Goal: Obtain resource: Obtain resource

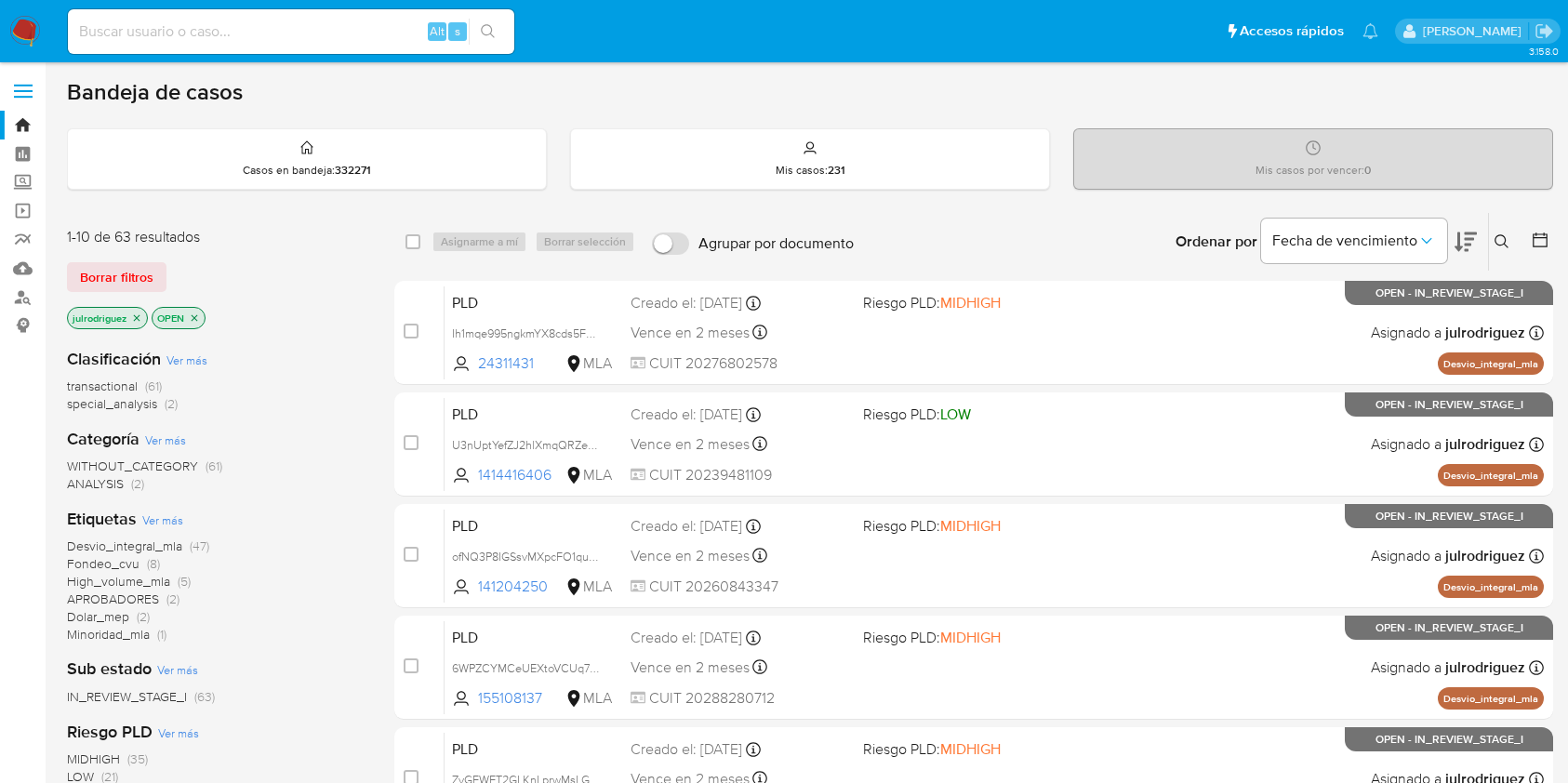
scroll to position [292, 0]
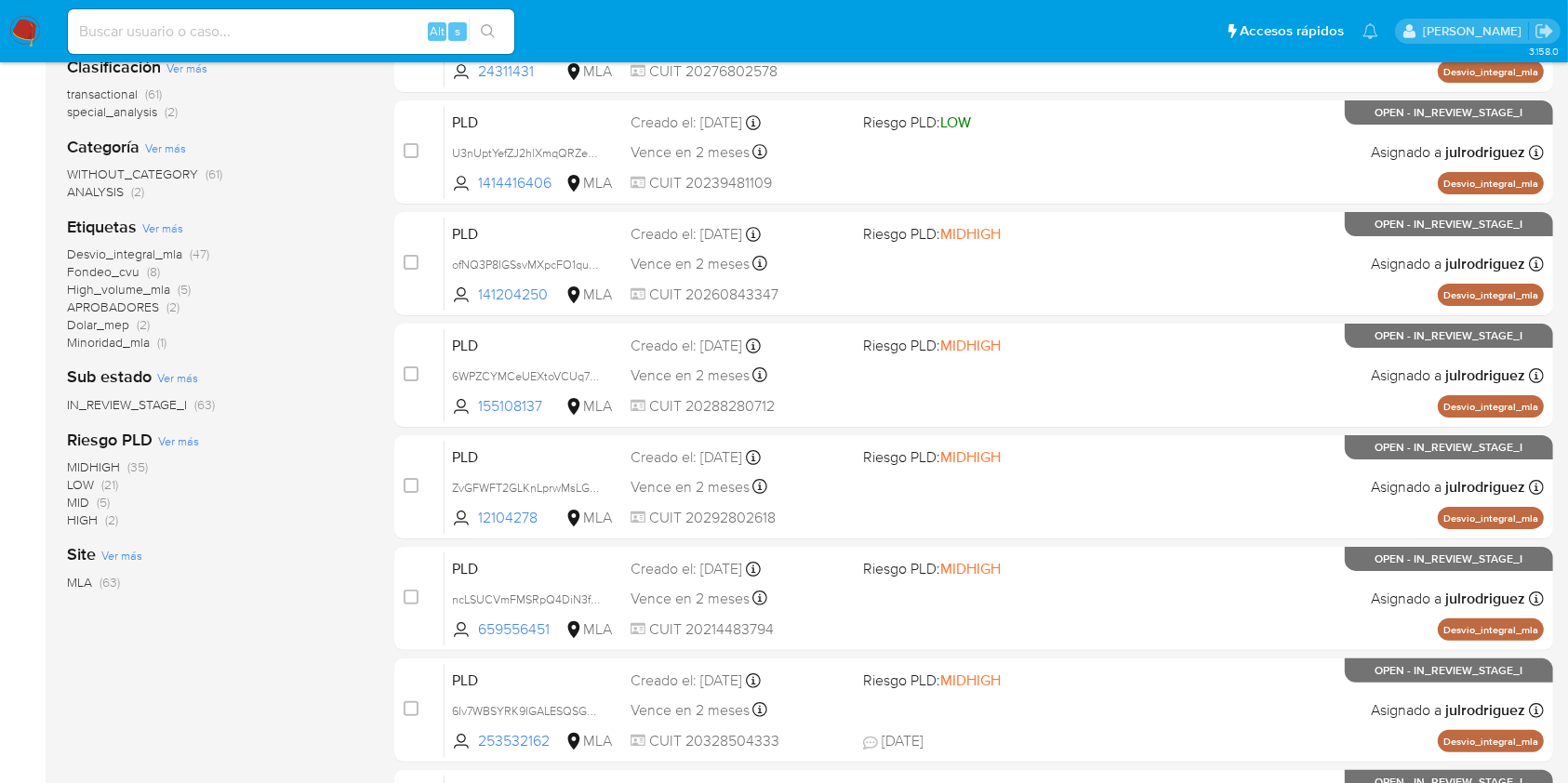
click at [289, 23] on input at bounding box center [290, 31] width 446 height 24
paste input "54qc9kqQOYcZ756v5HxvBcxn"
type input "54qc9kqQOYcZ756v5HxvBcxn"
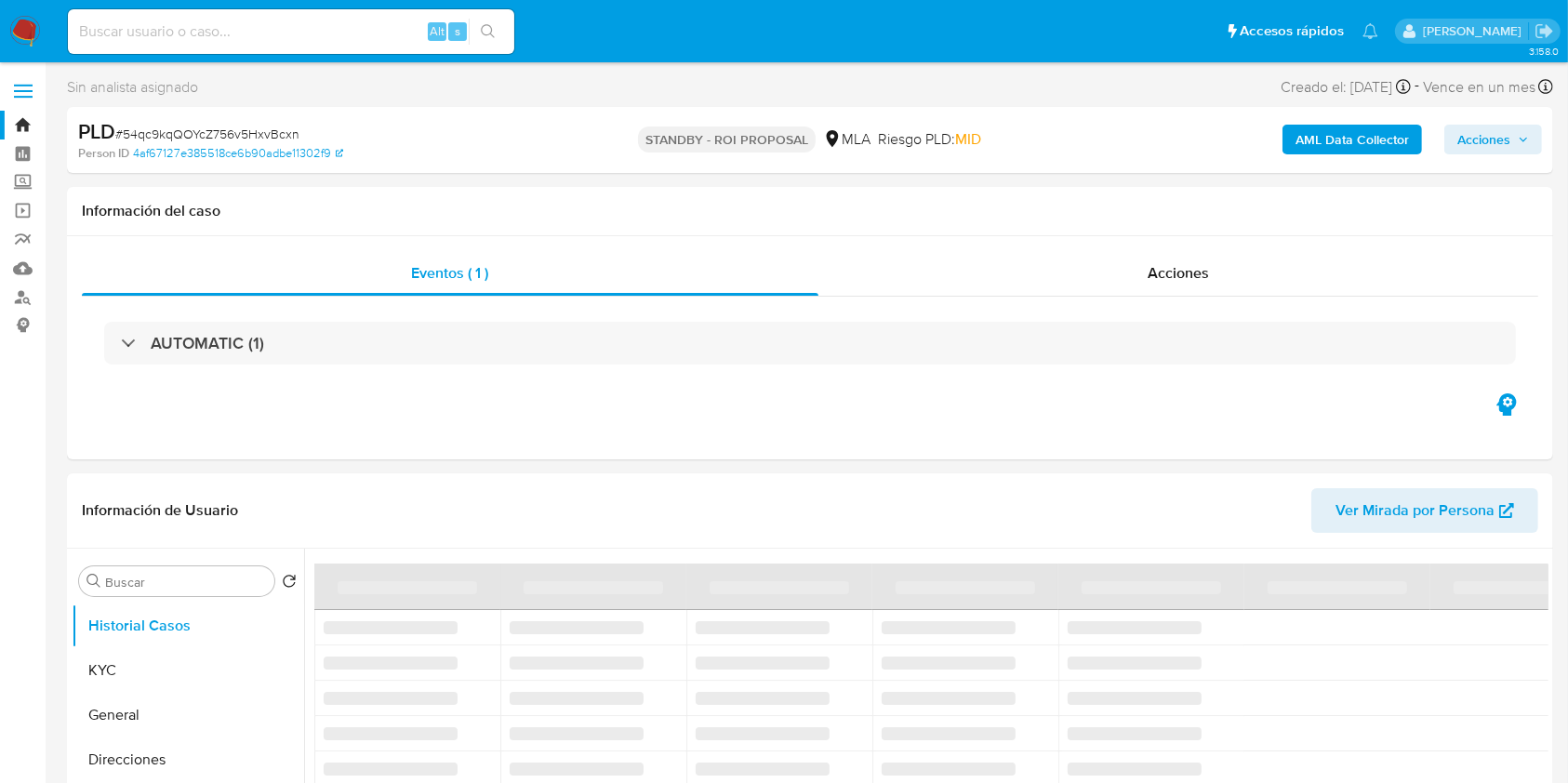
select select "10"
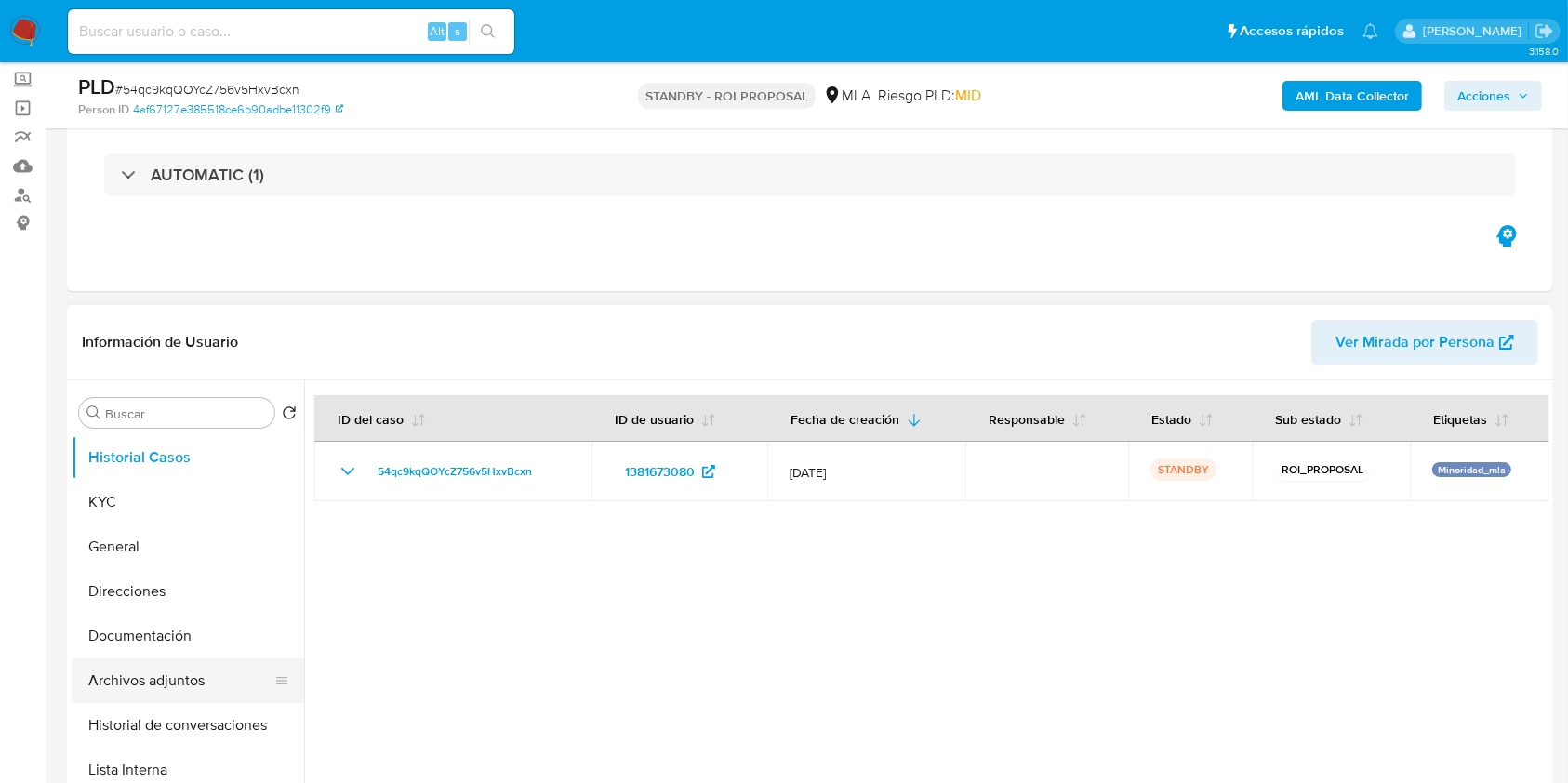
scroll to position [247, 0]
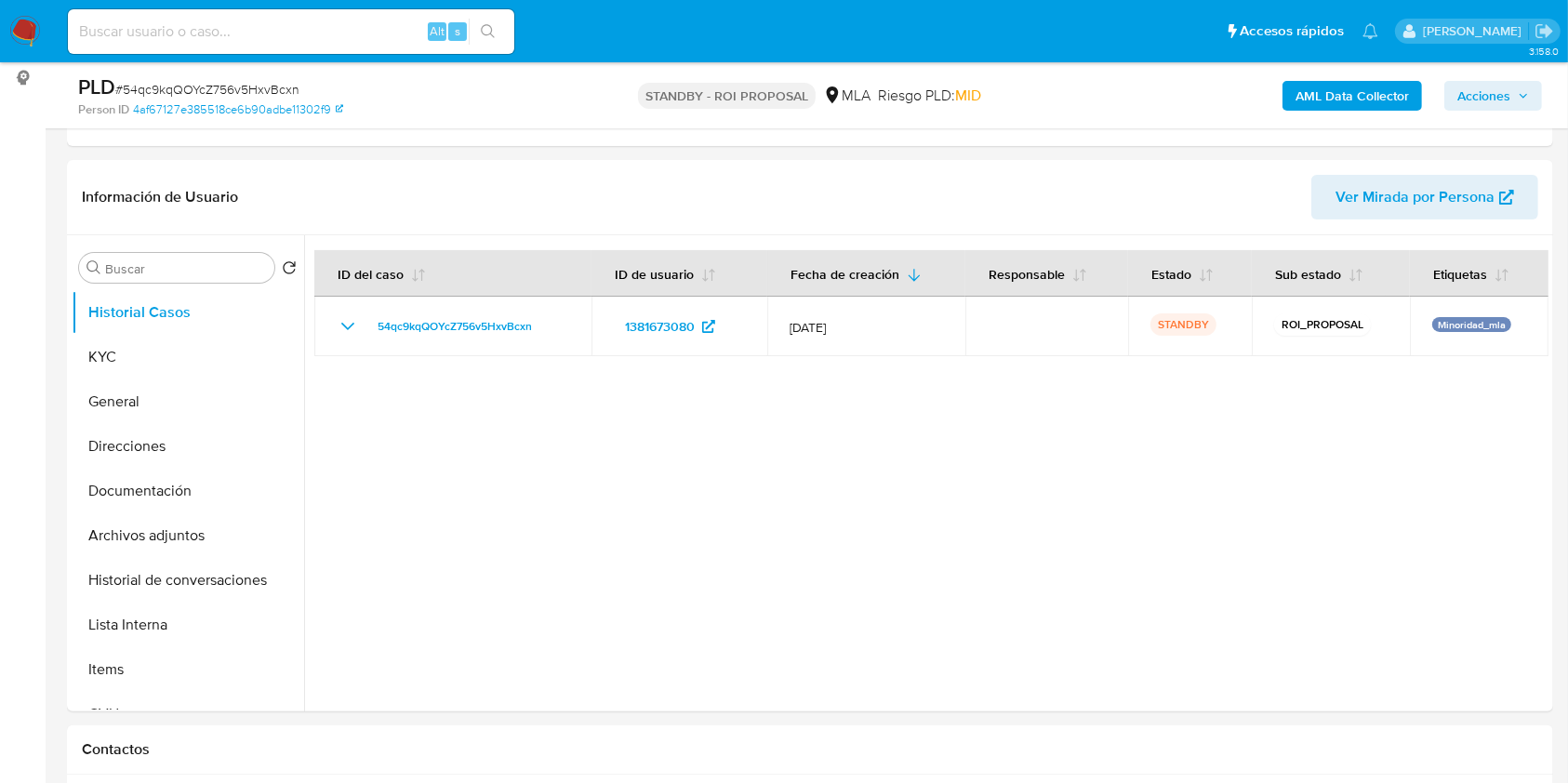
click at [212, 32] on input at bounding box center [290, 31] width 446 height 24
paste input "54qc9kqQOYcZ756v5HxvBcxn"
click at [195, 540] on button "Archivos adjuntos" at bounding box center [180, 535] width 218 height 45
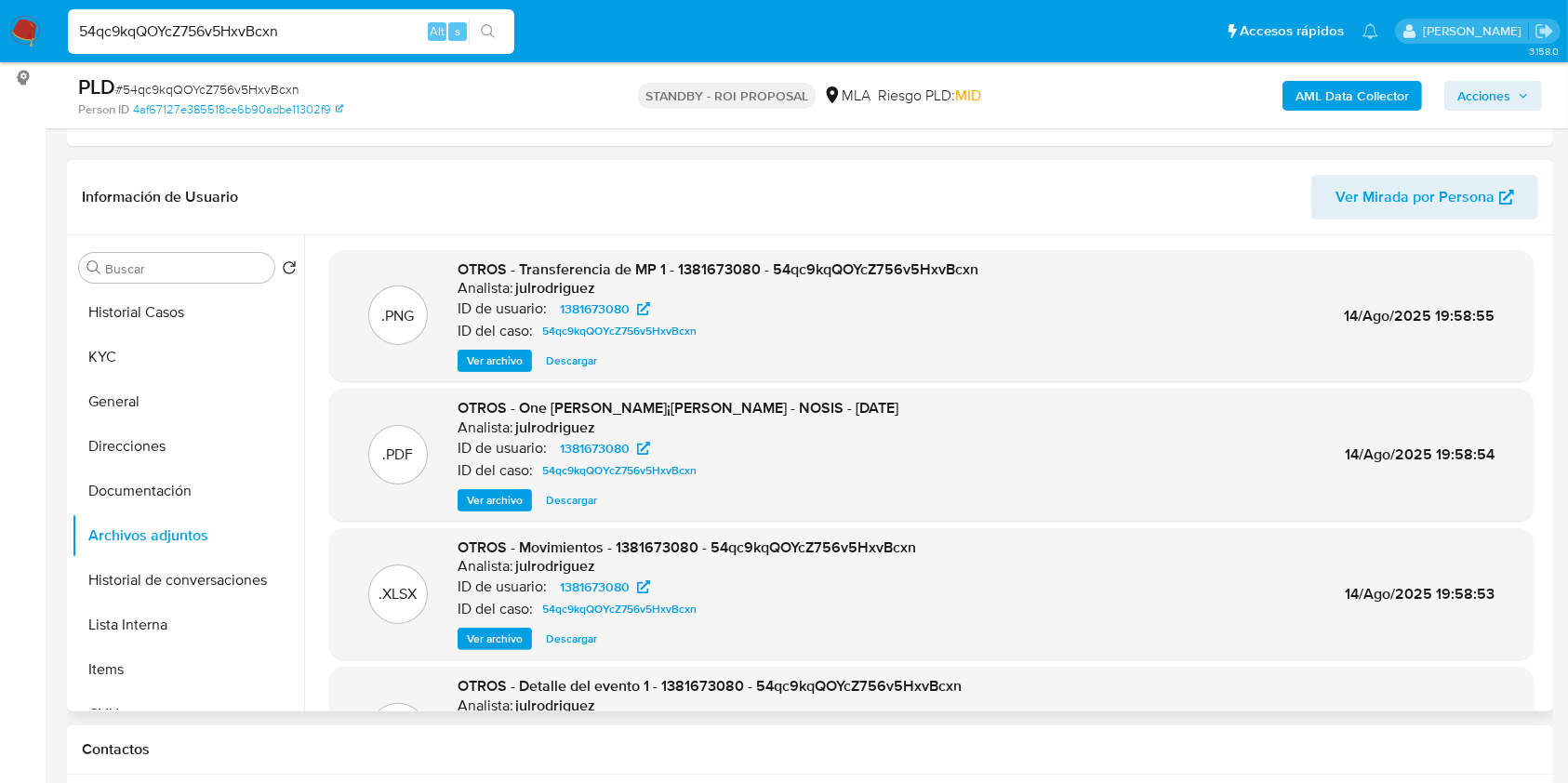
click at [557, 639] on span "Descargar" at bounding box center [572, 638] width 52 height 18
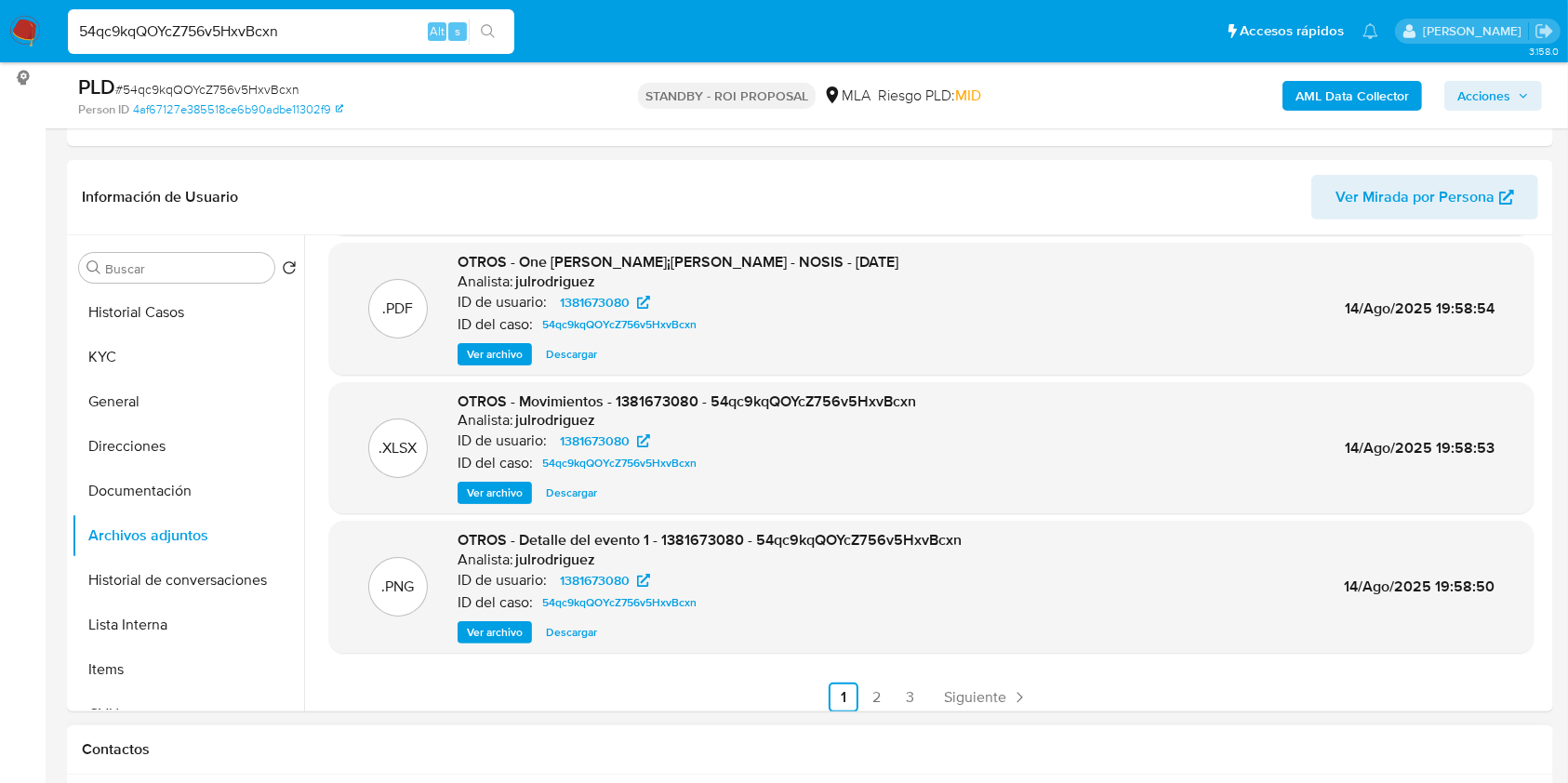
scroll to position [157, 0]
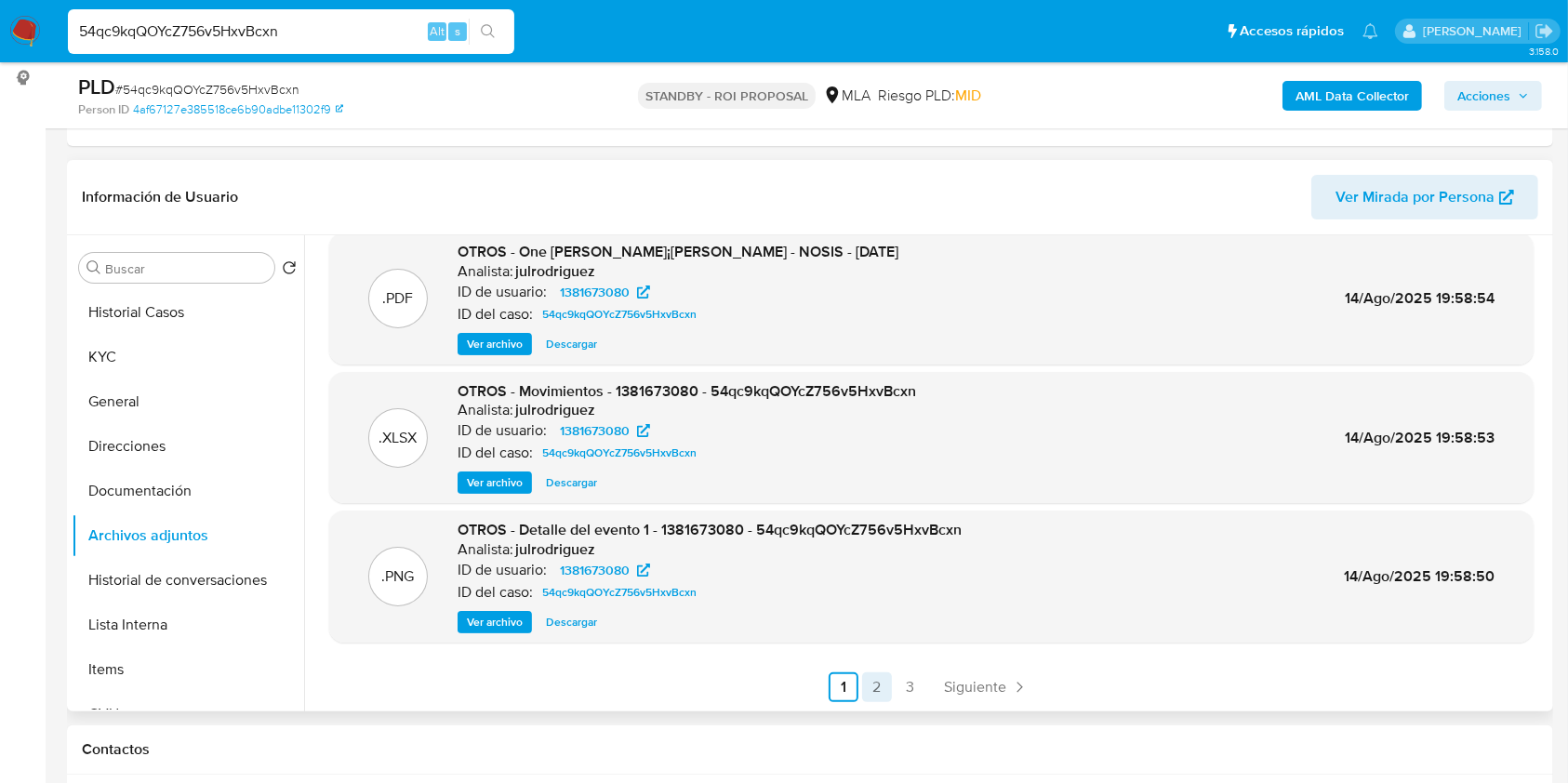
click at [882, 685] on link "2" at bounding box center [877, 687] width 30 height 30
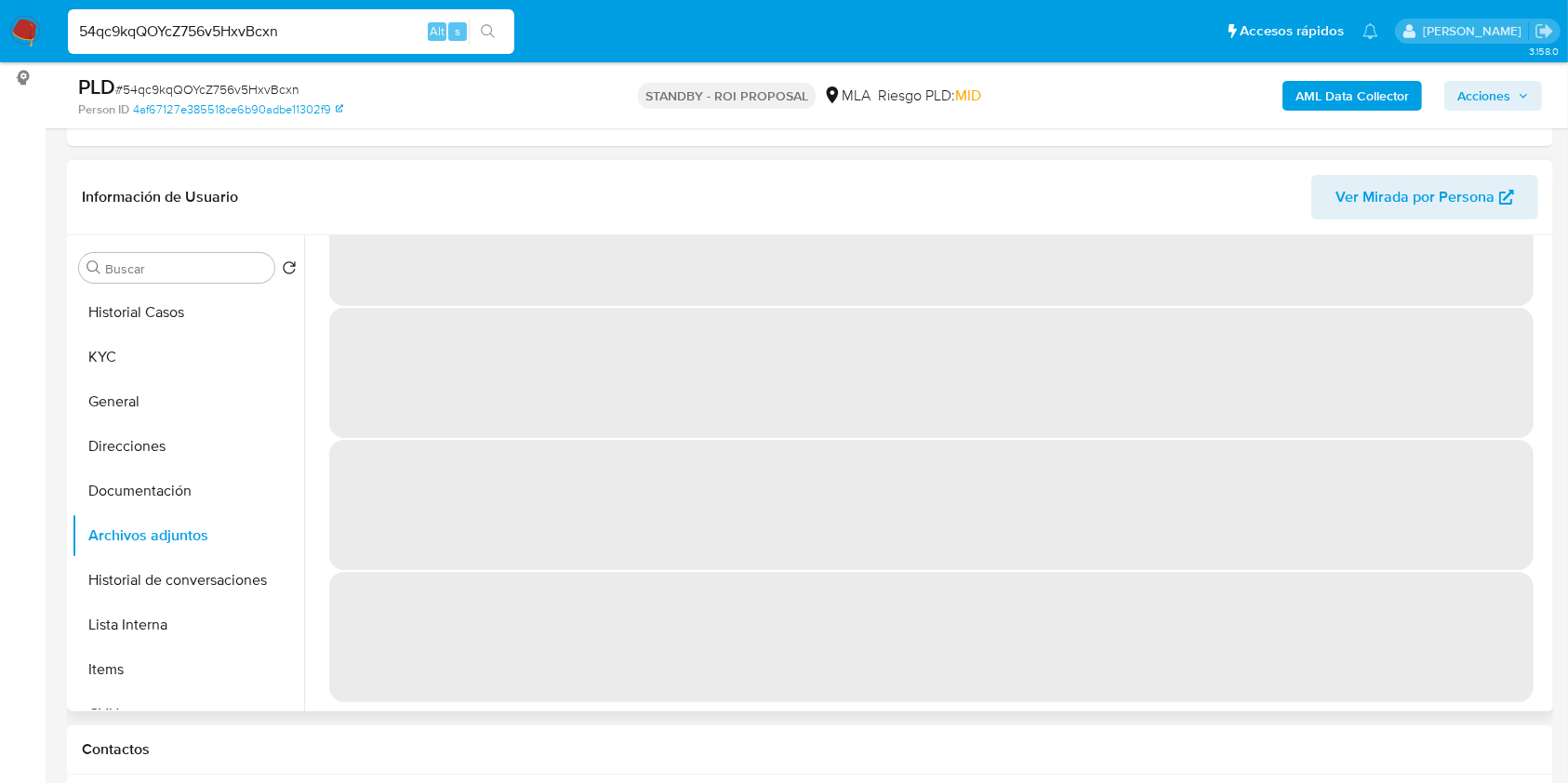
scroll to position [0, 0]
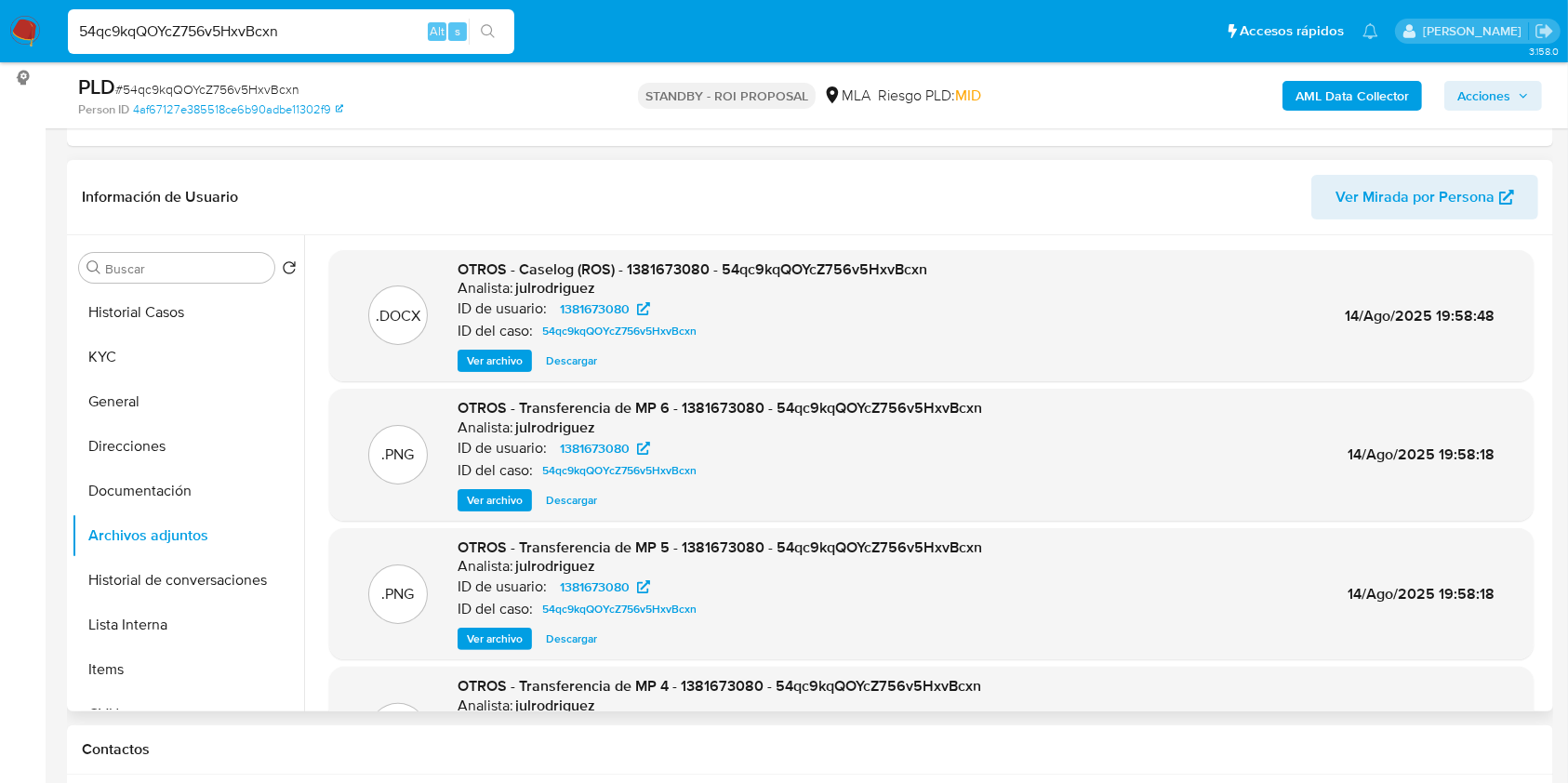
click at [567, 357] on span "Descargar" at bounding box center [572, 360] width 52 height 18
click at [249, 21] on input "54qc9kqQOYcZ756v5HxvBcxn" at bounding box center [290, 31] width 446 height 24
paste input "238523166"
type input "238523166"
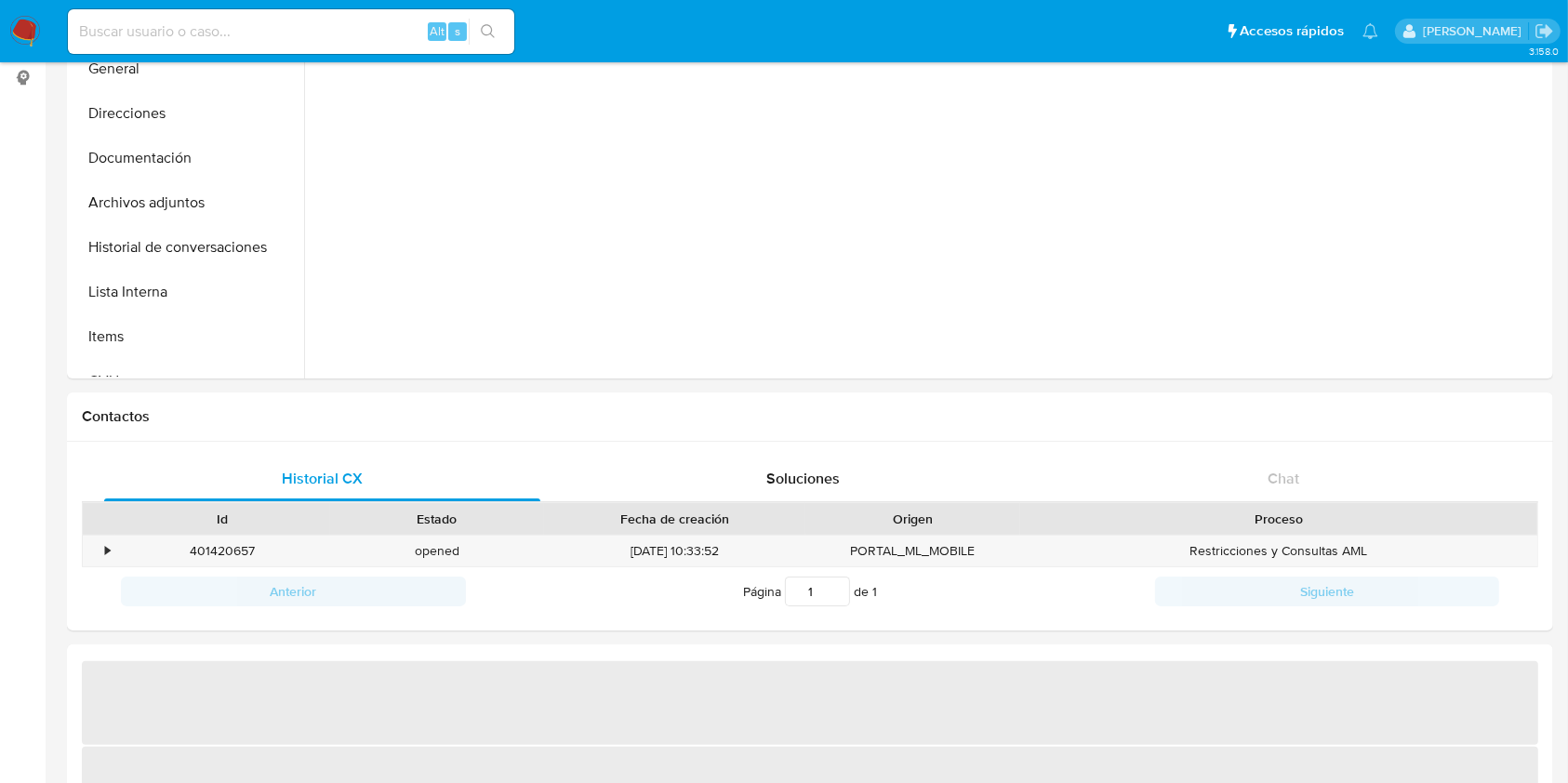
select select "10"
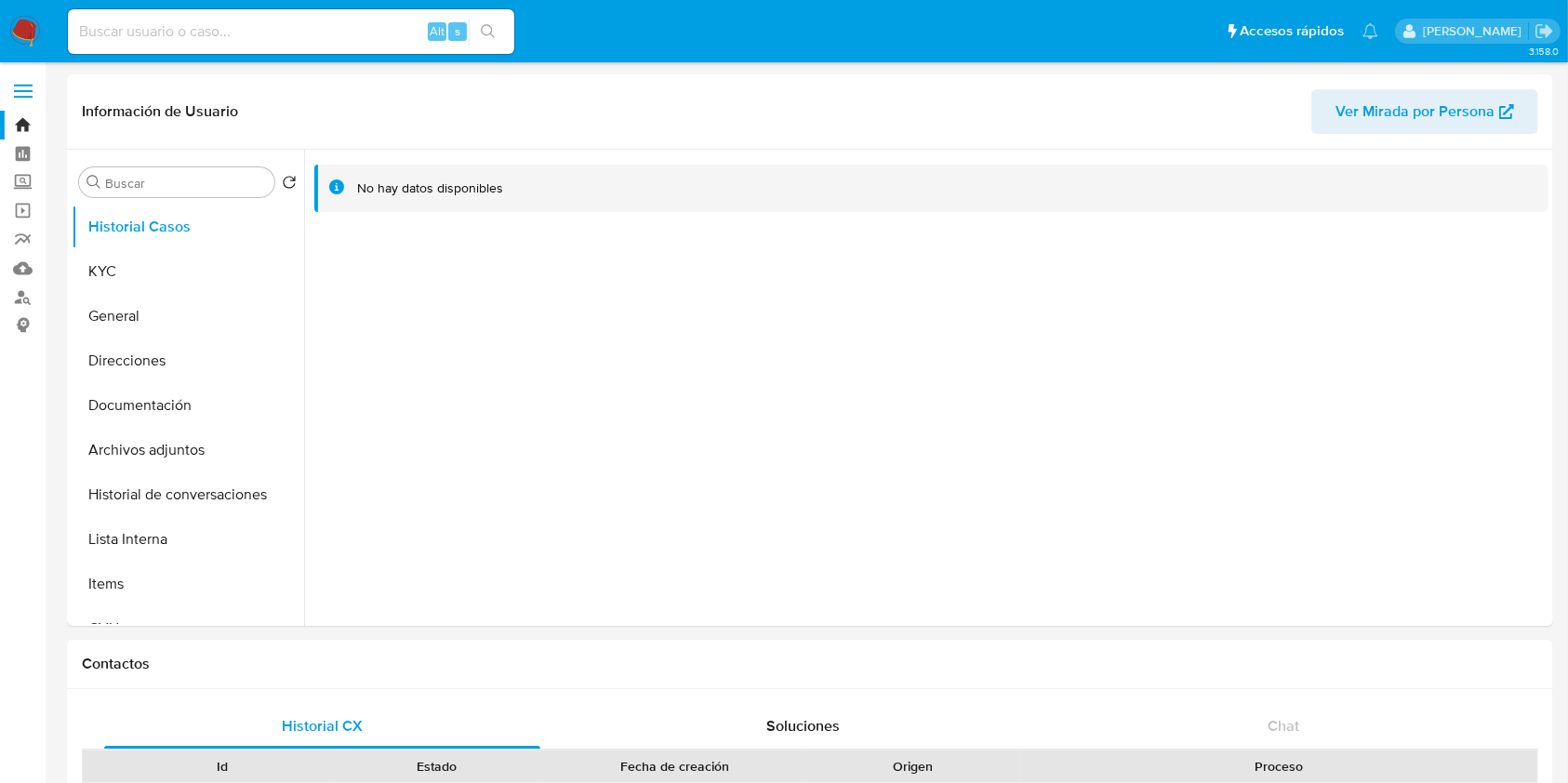
click at [235, 33] on input at bounding box center [290, 31] width 446 height 24
paste input "238523166"
click at [250, 31] on input "238523166" at bounding box center [290, 31] width 446 height 24
click at [137, 257] on button "KYC" at bounding box center [180, 271] width 218 height 45
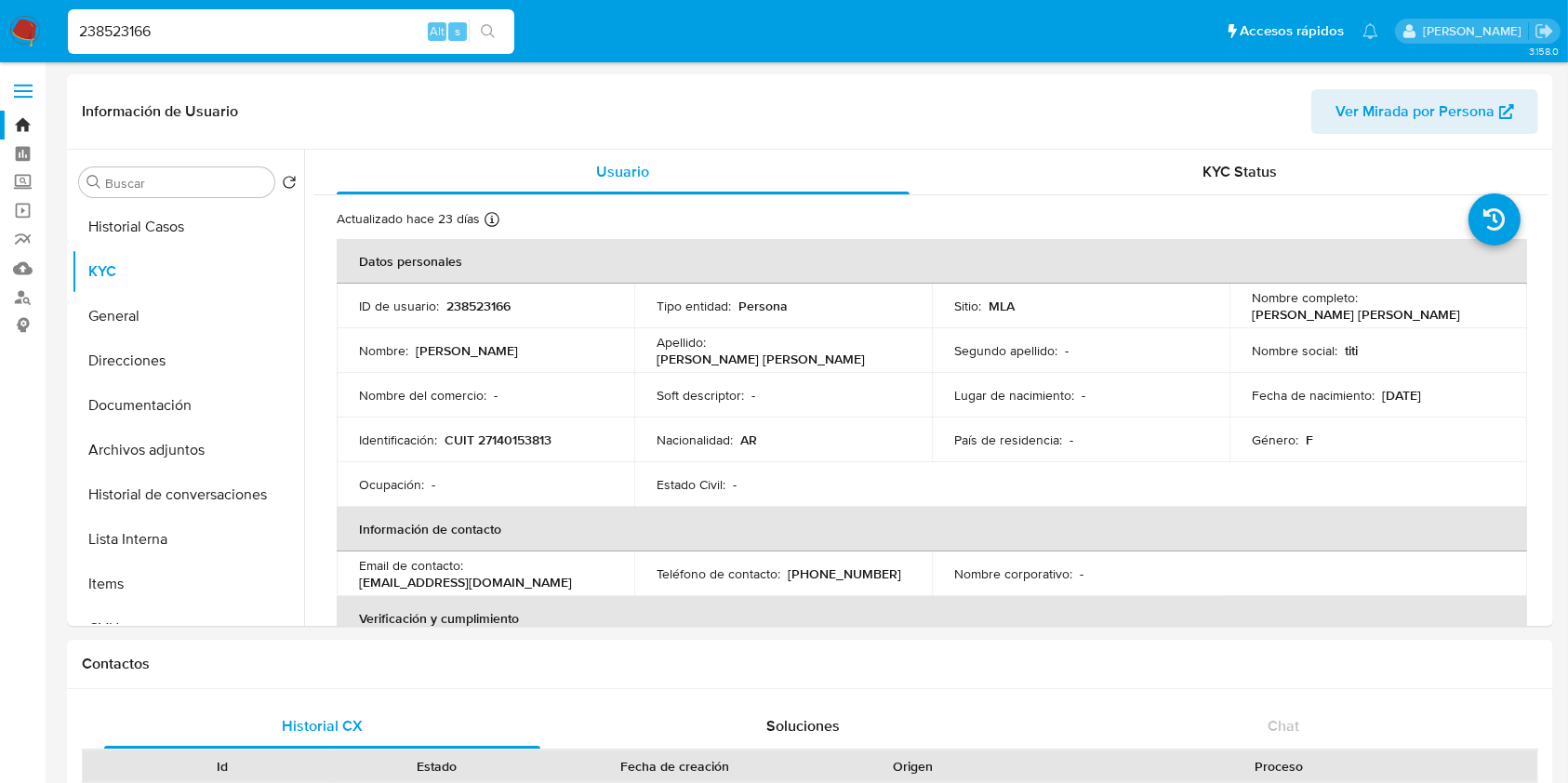
drag, startPoint x: 343, startPoint y: 28, endPoint x: 0, endPoint y: 33, distance: 343.0
click at [0, 33] on nav "Pausado Ver notificaciones 238523166 Alt s Accesos rápidos Presiona las siguien…" at bounding box center [784, 31] width 1568 height 62
paste input "152304451"
type input "152304451"
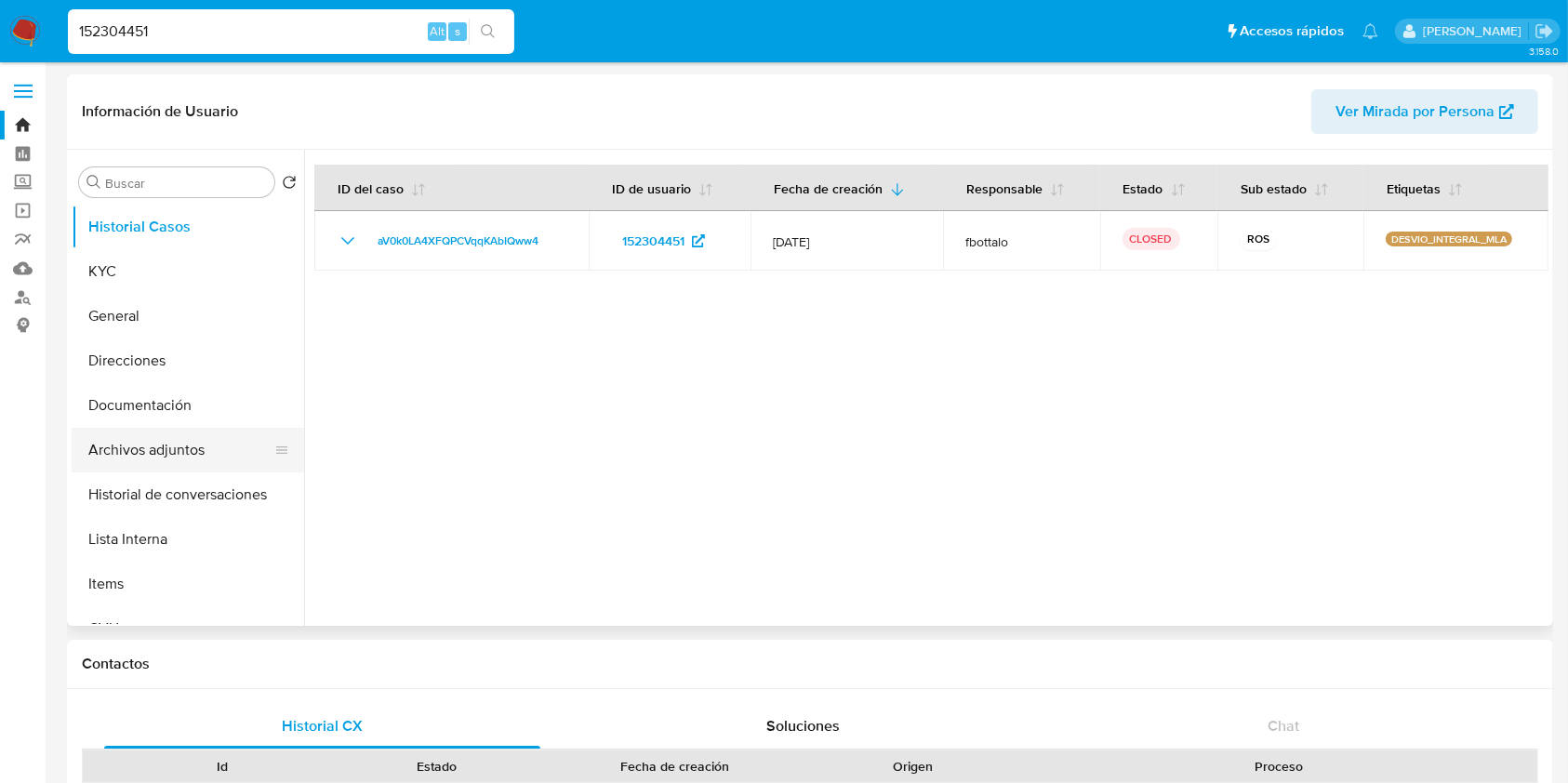
select select "10"
click at [175, 435] on button "Archivos adjuntos" at bounding box center [180, 450] width 218 height 45
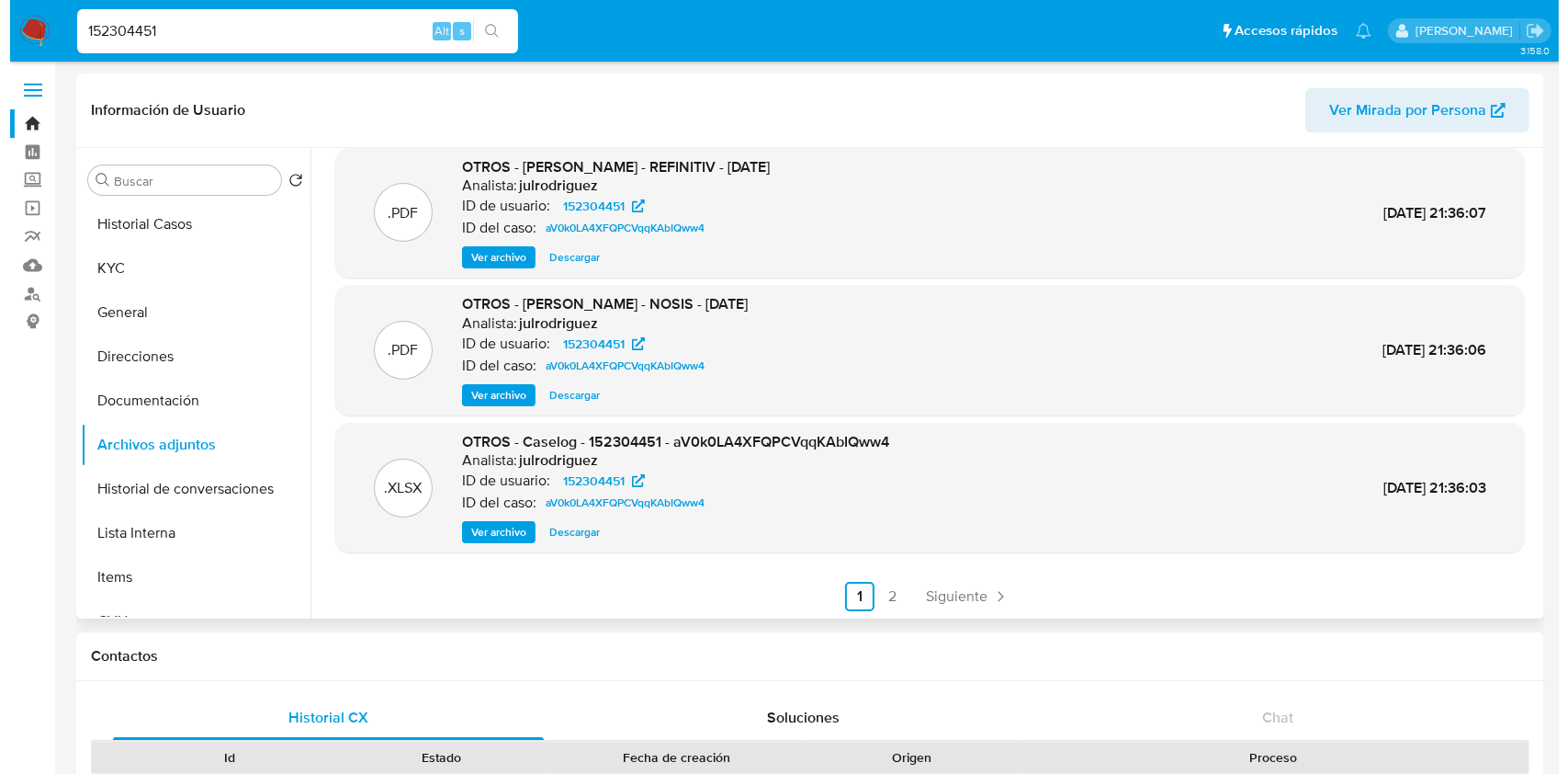
scroll to position [155, 0]
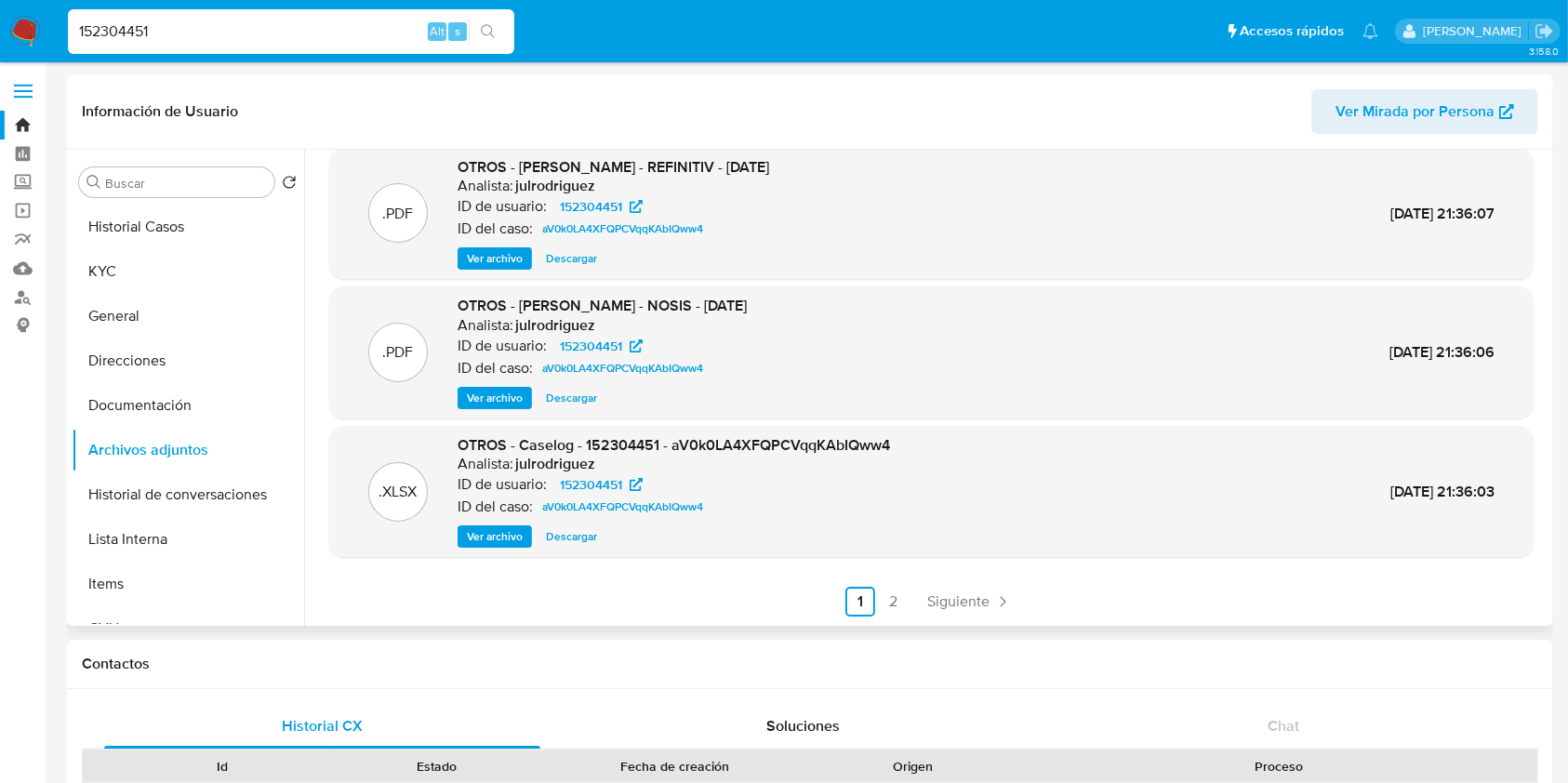
click at [498, 530] on span "Ver archivo" at bounding box center [495, 536] width 55 height 18
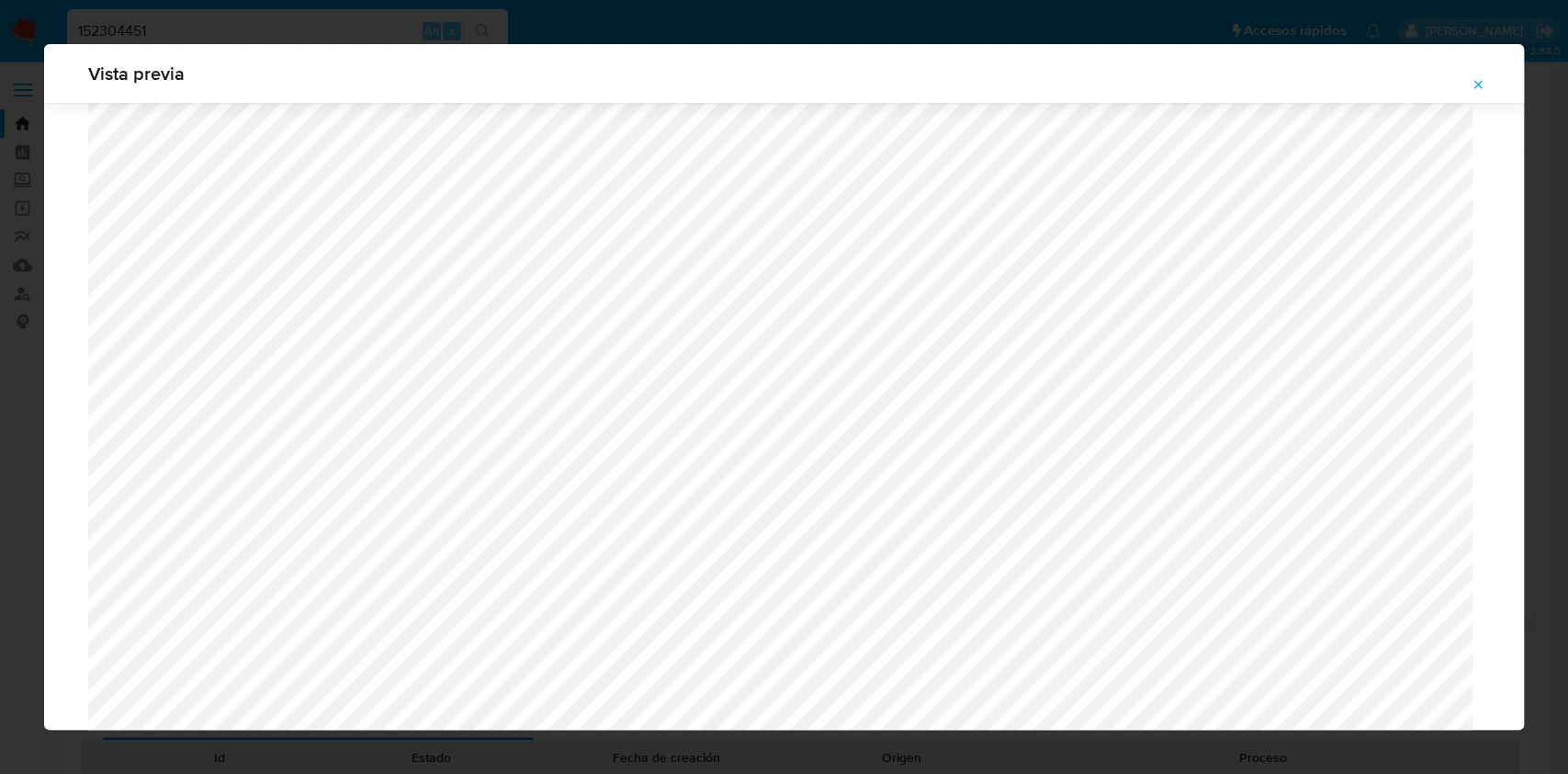
scroll to position [1678, 0]
click at [1481, 88] on icon "Attachment preview" at bounding box center [1478, 85] width 15 height 15
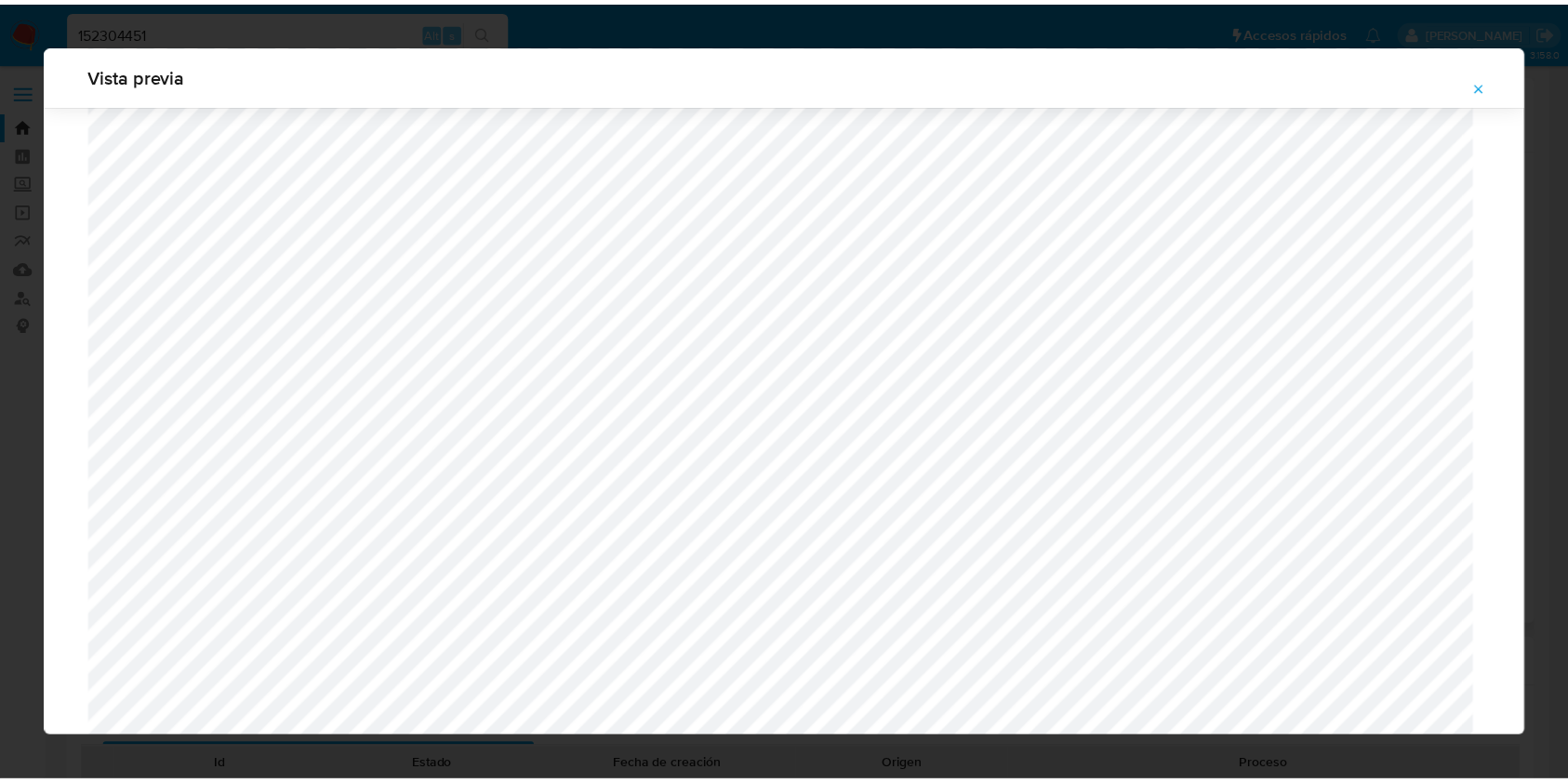
scroll to position [0, 0]
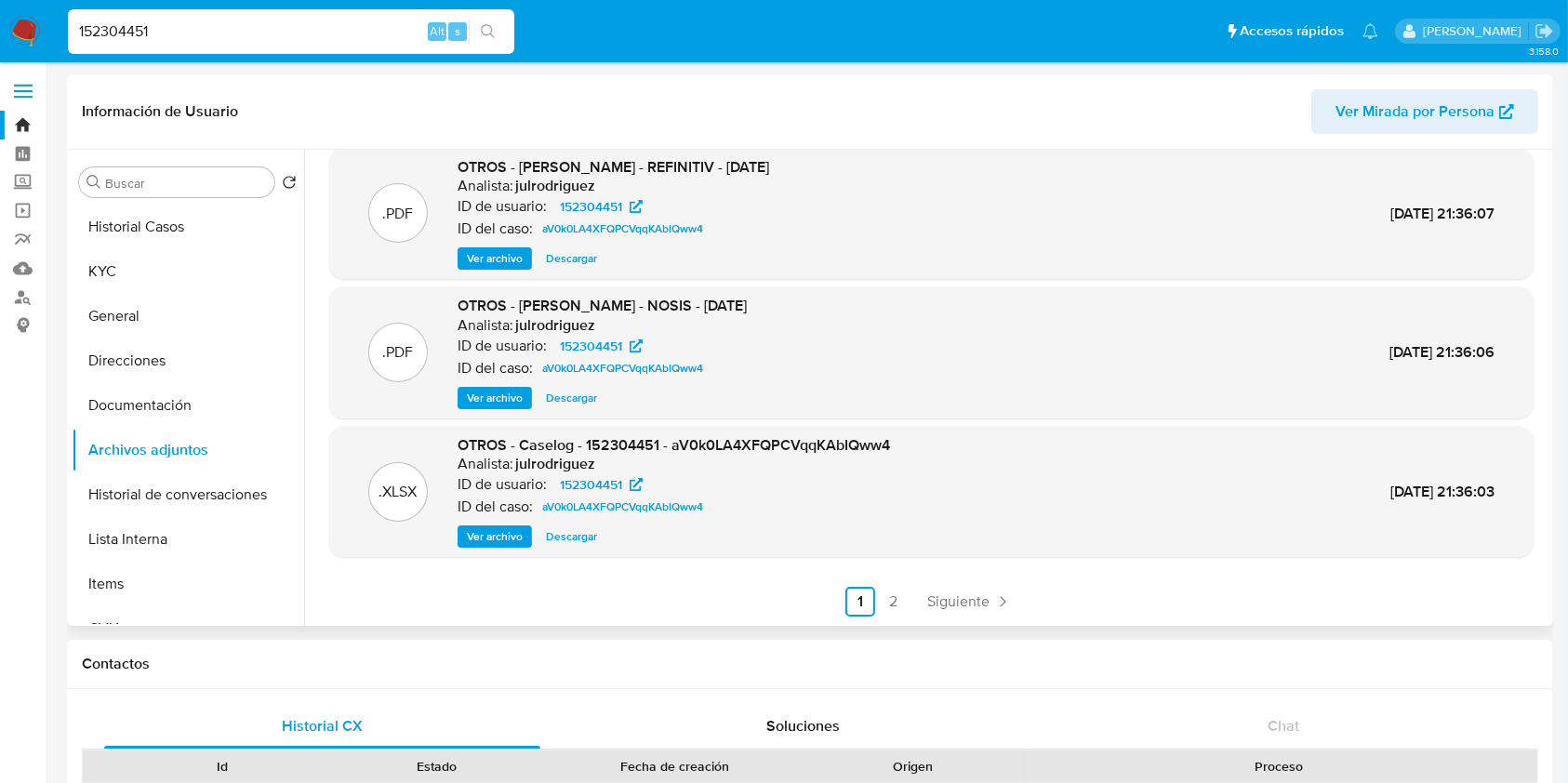
click at [506, 540] on span "Ver archivo" at bounding box center [495, 536] width 55 height 18
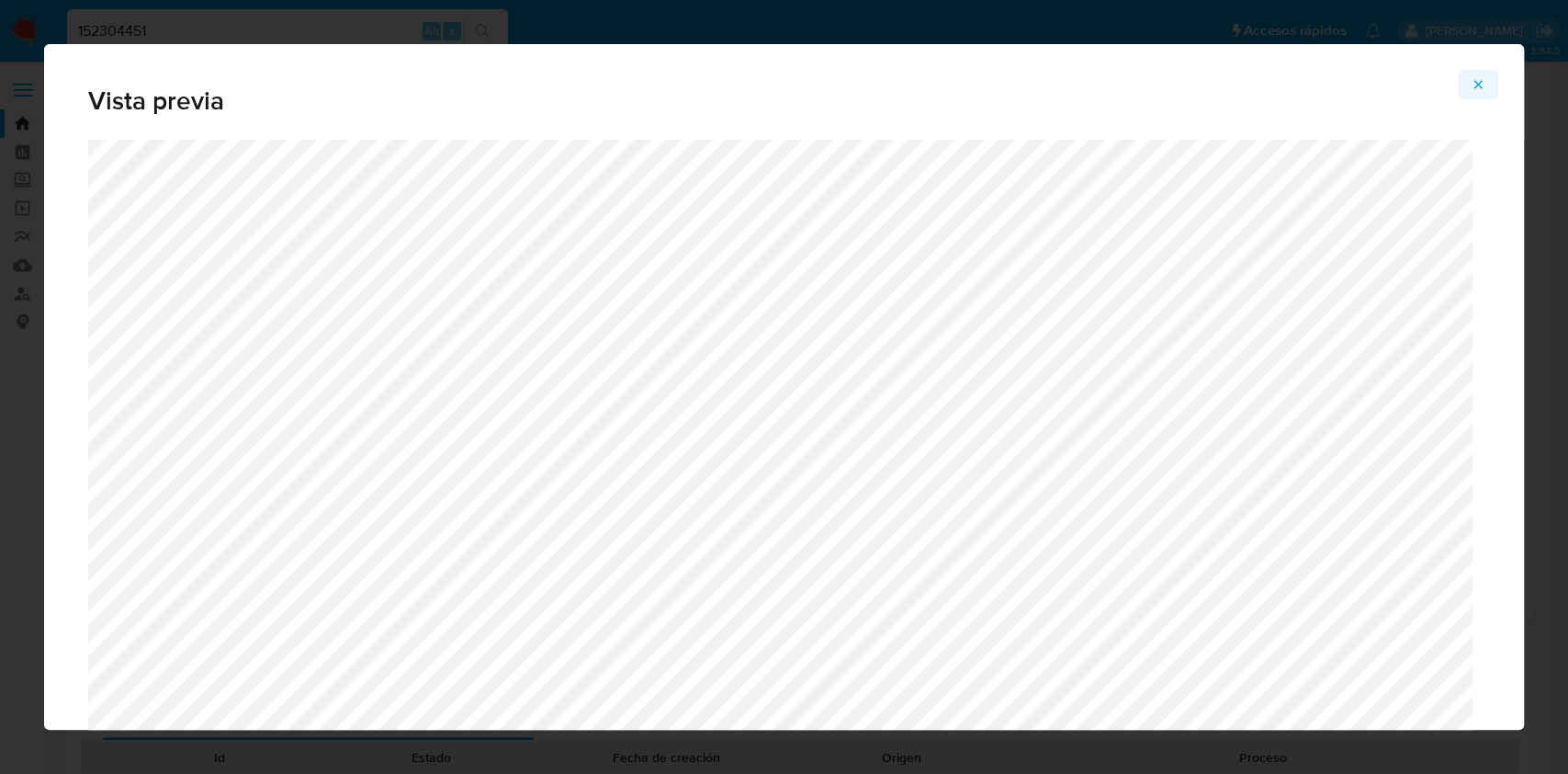
click at [1477, 84] on icon "Attachment preview" at bounding box center [1478, 84] width 8 height 8
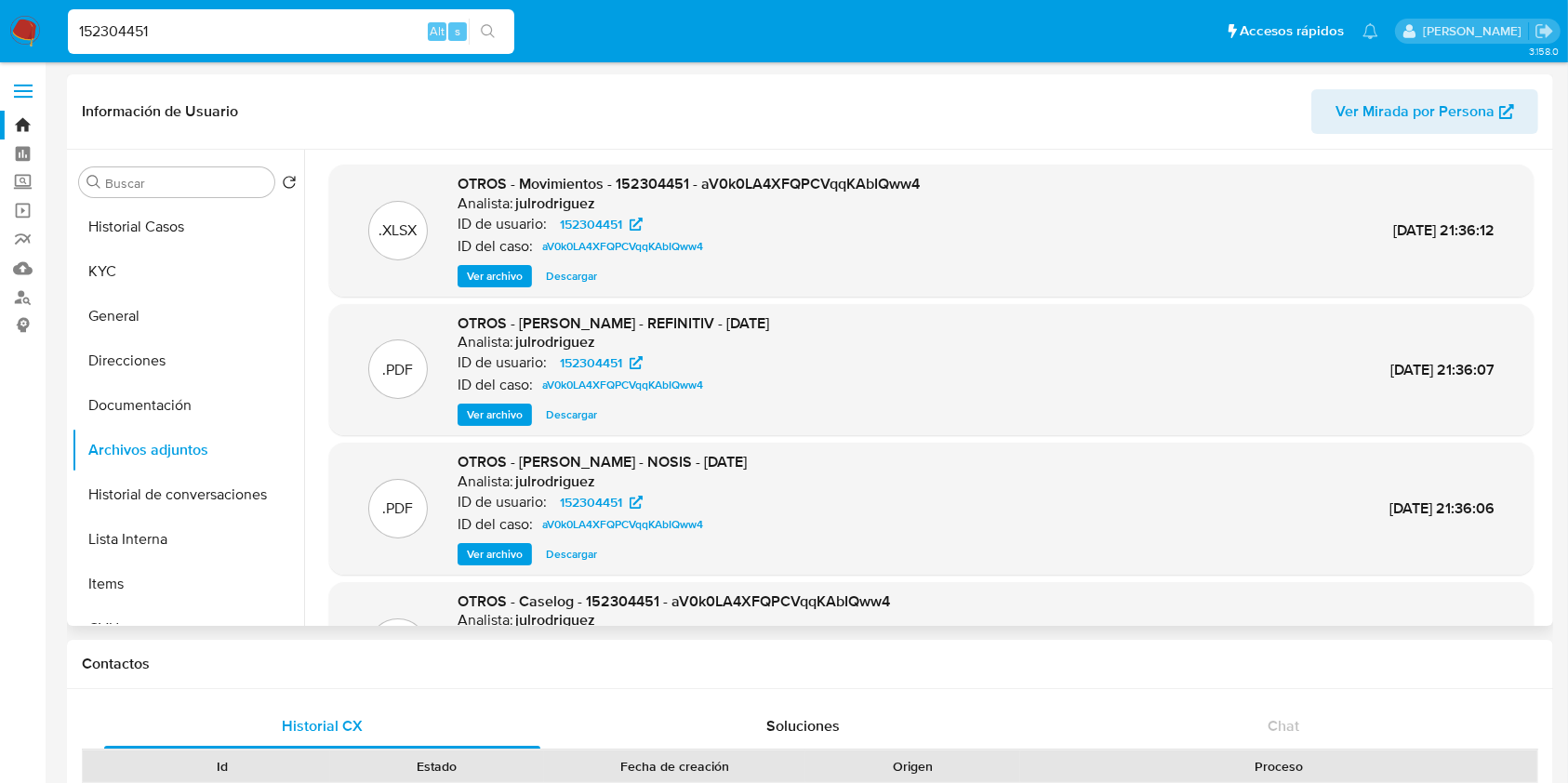
click at [505, 279] on span "Ver archivo" at bounding box center [495, 275] width 55 height 18
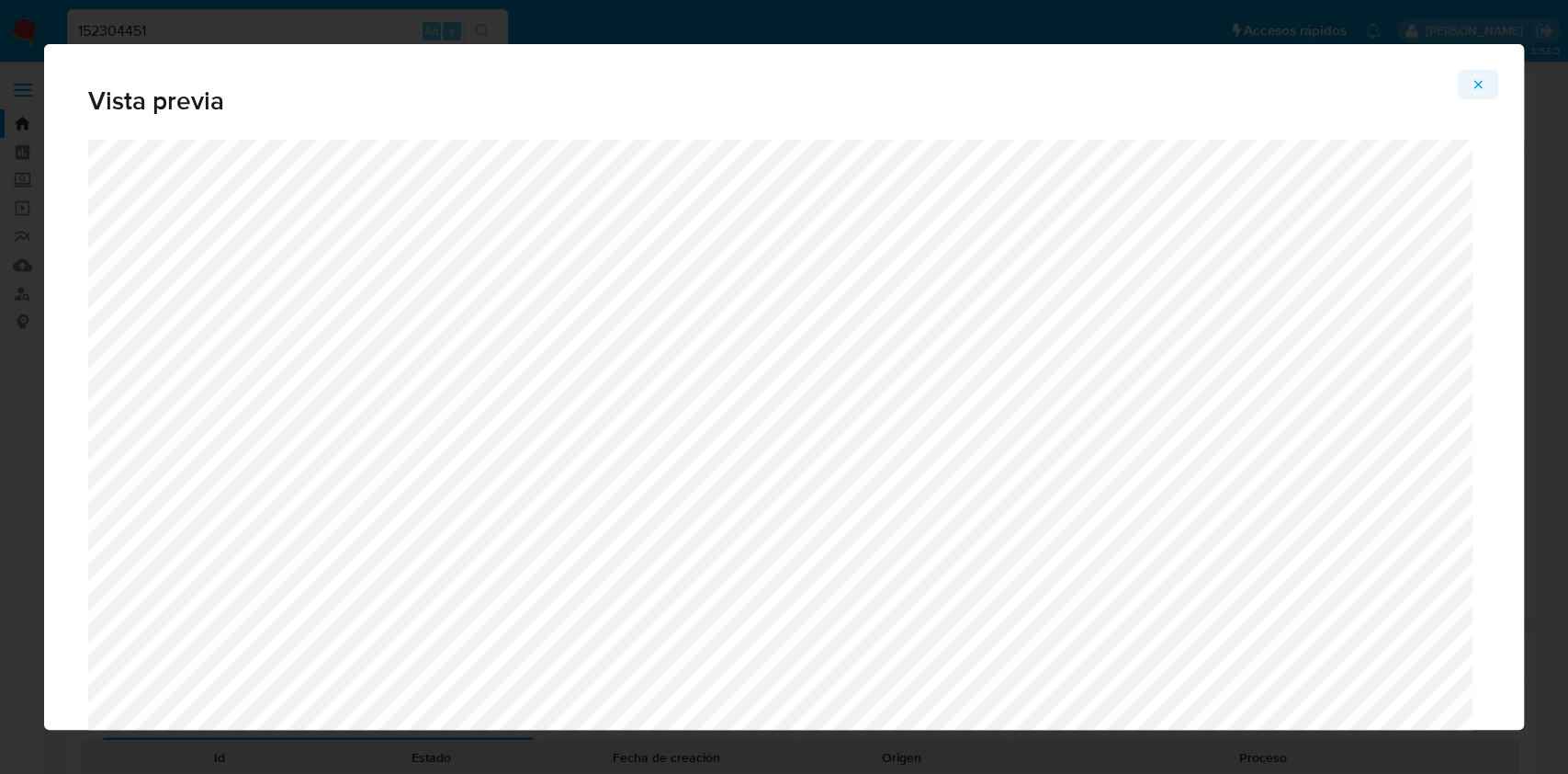
click at [1474, 88] on icon "Attachment preview" at bounding box center [1478, 85] width 15 height 15
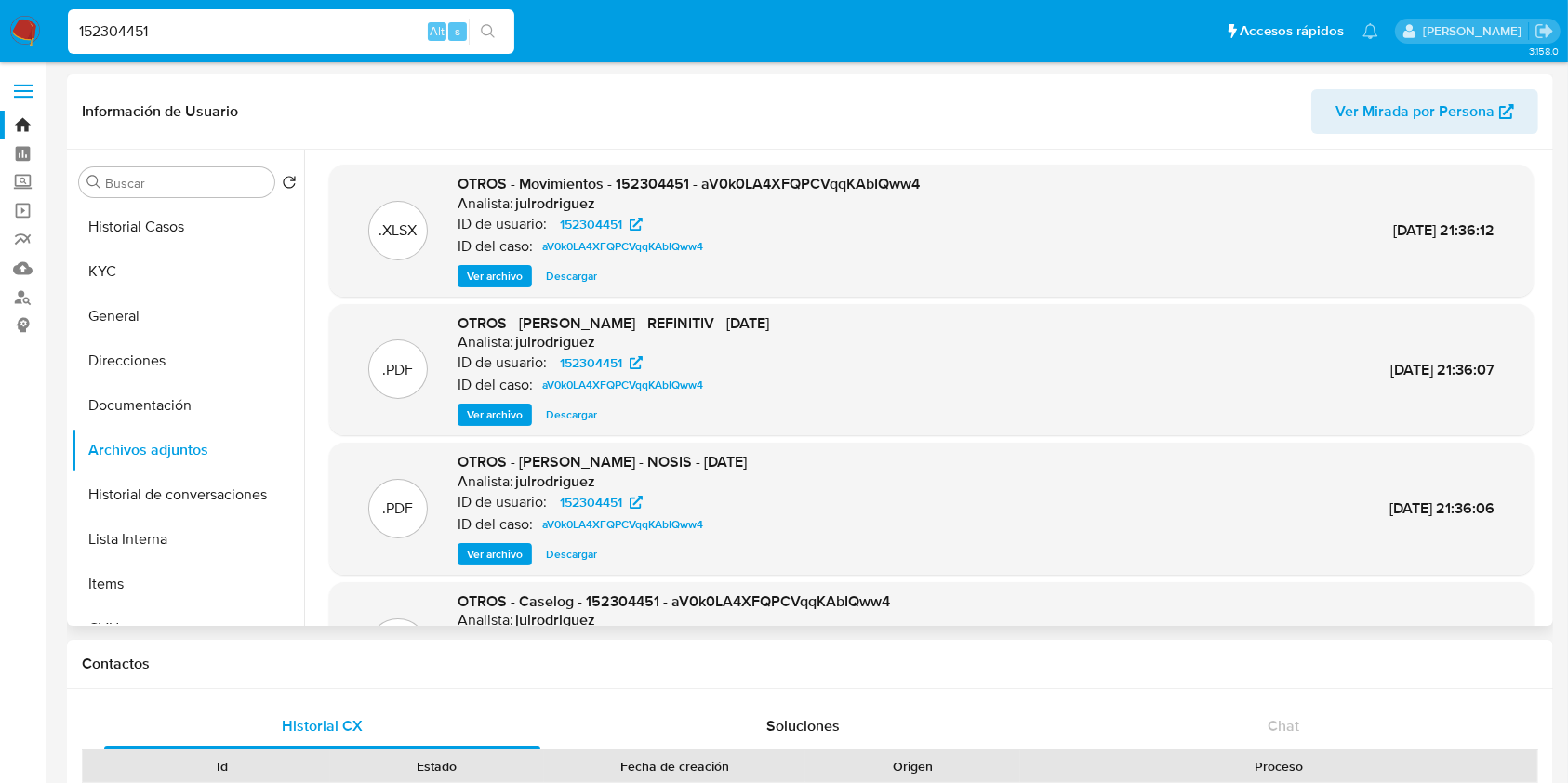
click at [581, 276] on span "Descargar" at bounding box center [572, 275] width 52 height 18
click at [622, 80] on div "Información de Usuario Ver Mirada por Persona" at bounding box center [810, 112] width 1486 height 75
